Goal: Find specific page/section: Find specific page/section

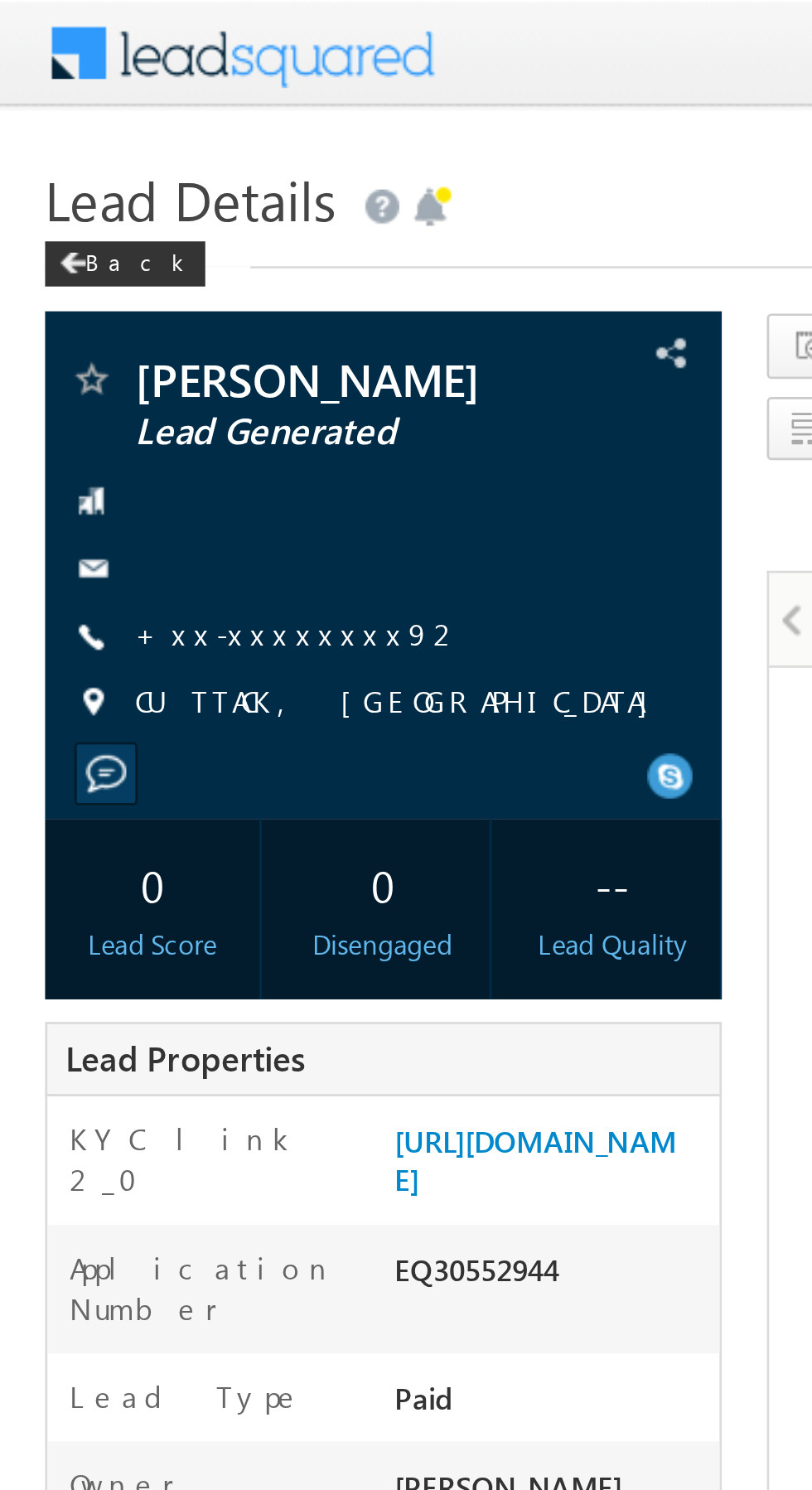
click at [104, 229] on link "+xx-xxxxxxxx92" at bounding box center [110, 232] width 121 height 14
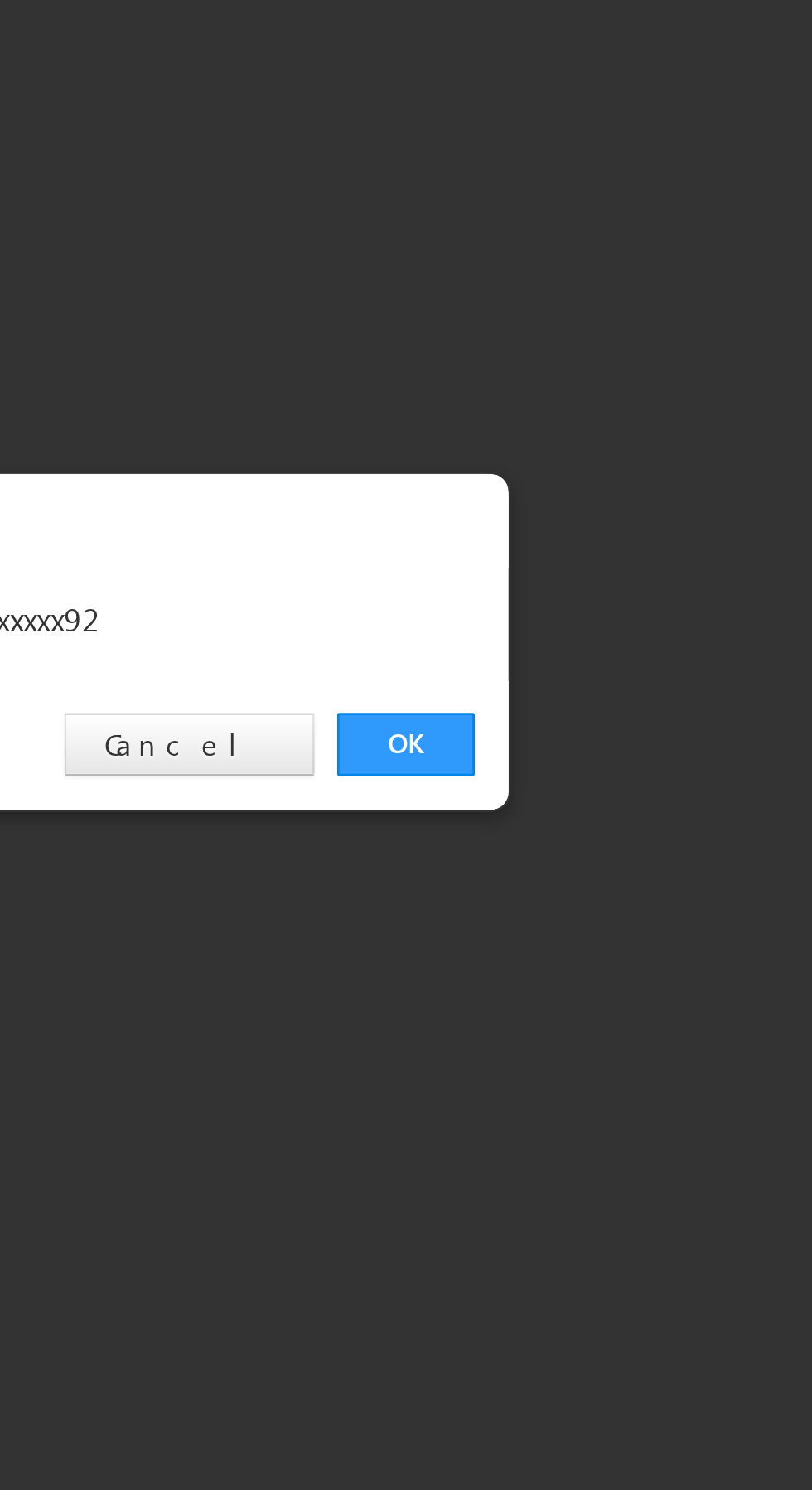
click at [614, 772] on link "OK" at bounding box center [609, 772] width 51 height 24
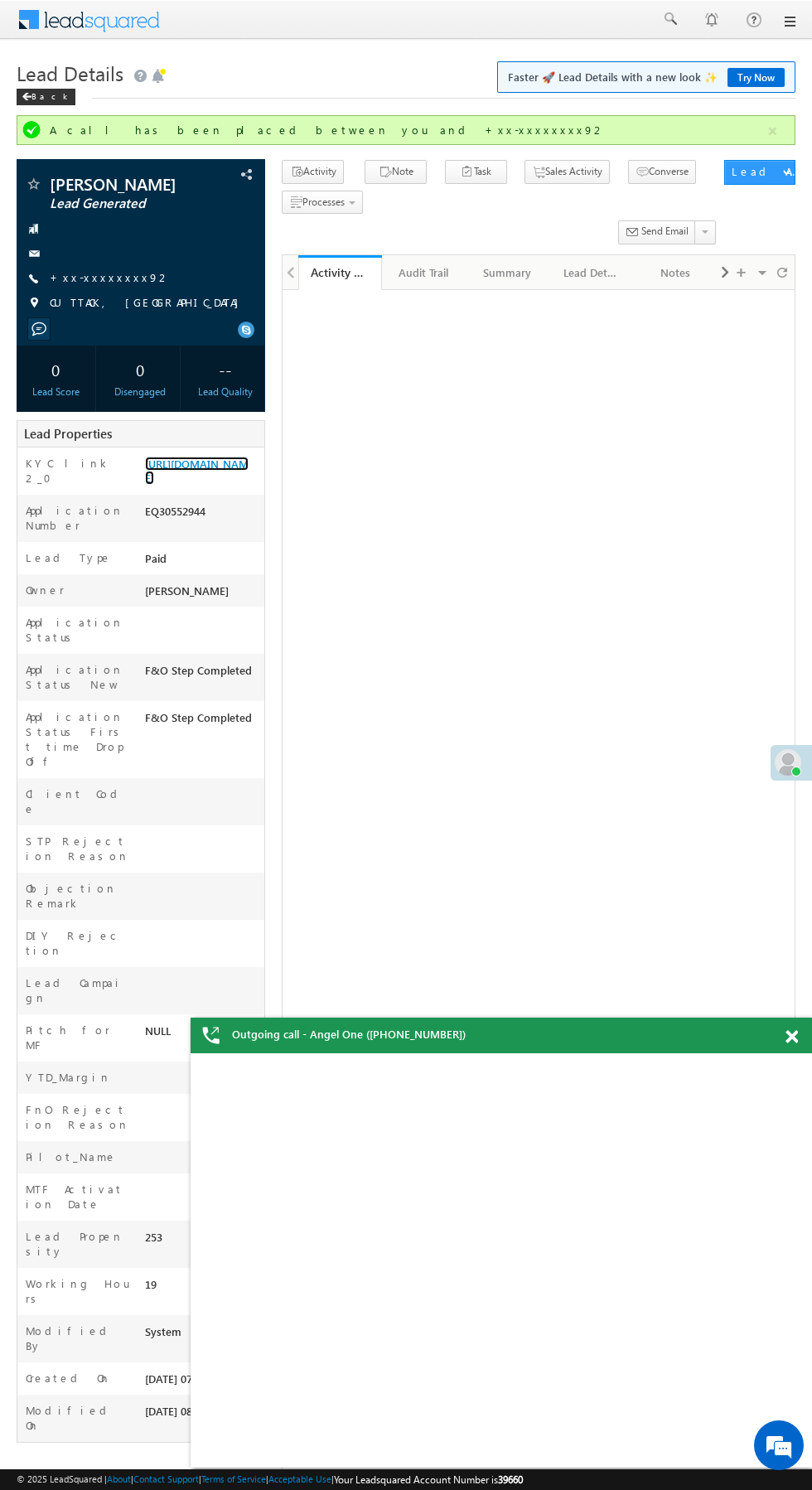
click at [202, 464] on link "[URL][DOMAIN_NAME]" at bounding box center [197, 470] width 104 height 28
